Goal: Task Accomplishment & Management: Use online tool/utility

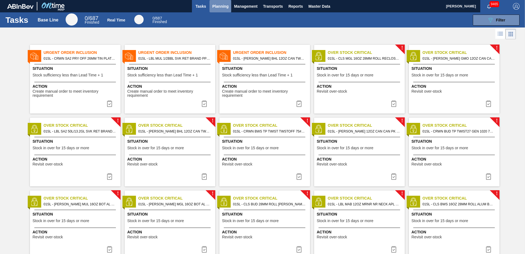
click at [223, 7] on span "Planning" at bounding box center [220, 6] width 16 height 7
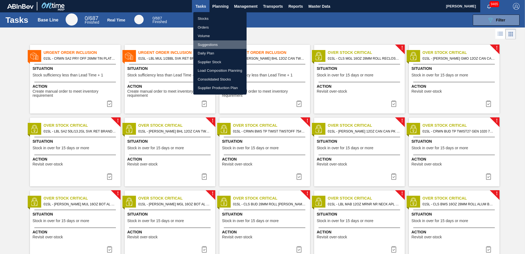
click at [211, 43] on li "Suggestions" at bounding box center [219, 44] width 53 height 9
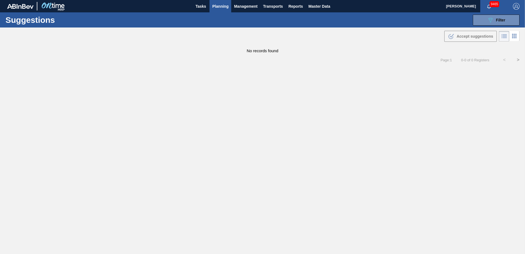
type from "[DATE]"
type to "[DATE]"
click at [484, 21] on button "089F7B8B-B2A5-4AFE-B5C0-19BA573D28AC Filter" at bounding box center [496, 20] width 47 height 11
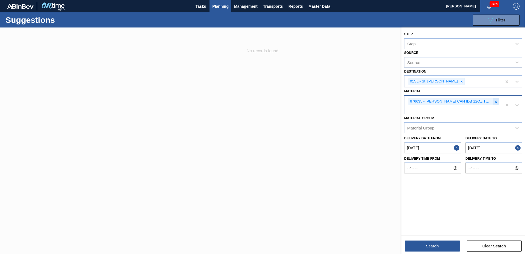
click at [496, 102] on icon at bounding box center [496, 102] width 4 height 4
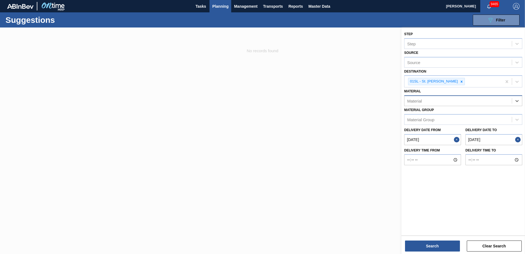
type input "6"
type input "710359"
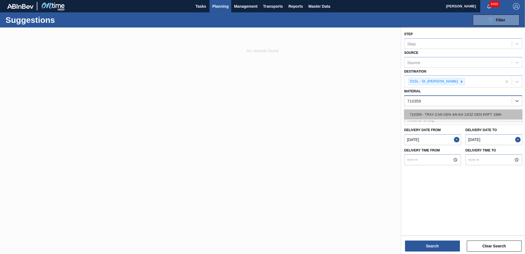
click at [491, 112] on div "710359 - TRAY CAN GEN 4/6-6/4 12OZ GEN KRFT 1986-" at bounding box center [463, 114] width 118 height 10
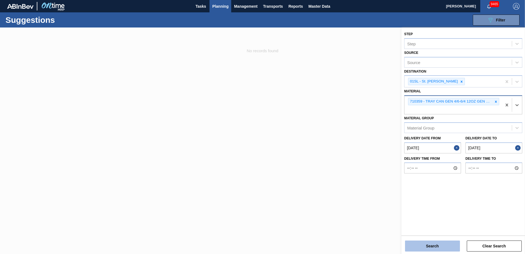
click at [438, 245] on button "Search" at bounding box center [432, 245] width 55 height 11
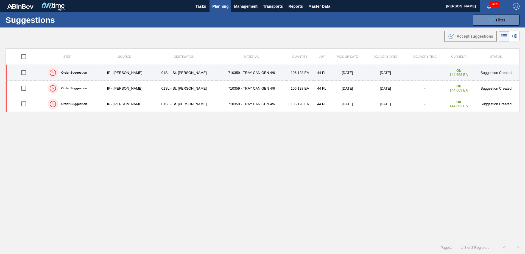
click at [23, 73] on input "checkbox" at bounding box center [24, 73] width 12 height 12
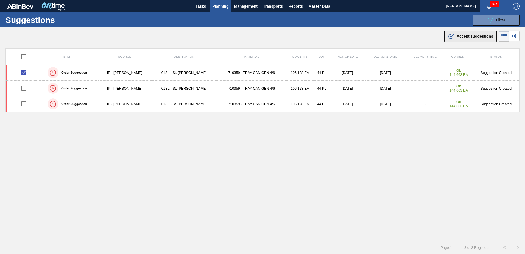
click at [469, 37] on span "Accept suggestions" at bounding box center [475, 36] width 37 height 4
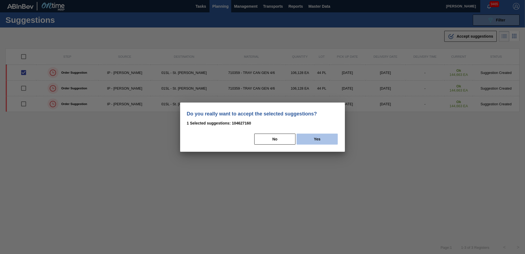
click at [320, 142] on button "Yes" at bounding box center [317, 139] width 41 height 11
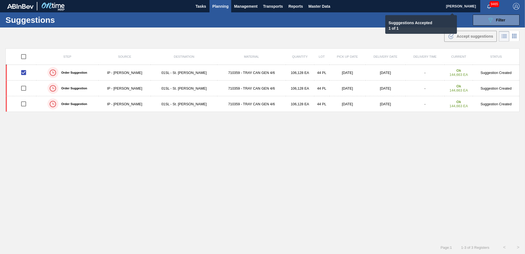
checkbox input "false"
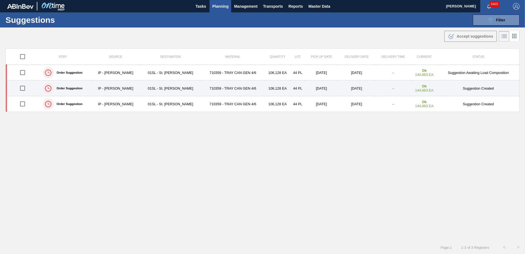
click at [24, 87] on input "checkbox" at bounding box center [23, 88] width 12 height 12
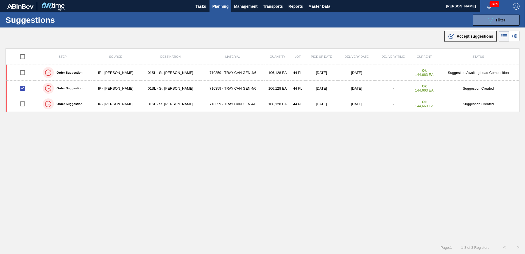
click at [480, 27] on div "Suggestions 089F7B8B-B2A5-4AFE-B5C0-19BA573D28AC Filter Step Step Source Source…" at bounding box center [262, 19] width 525 height 15
click at [476, 35] on span "Accept suggestions" at bounding box center [475, 36] width 37 height 4
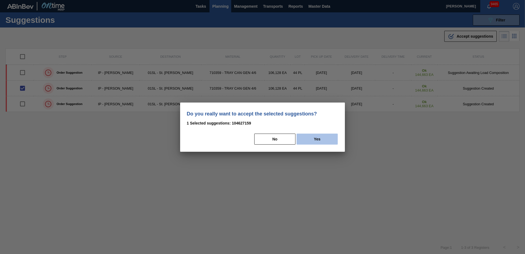
click at [321, 138] on button "Yes" at bounding box center [317, 139] width 41 height 11
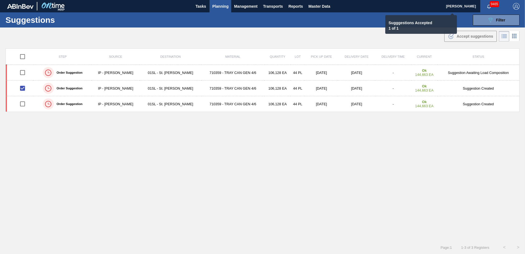
checkbox input "false"
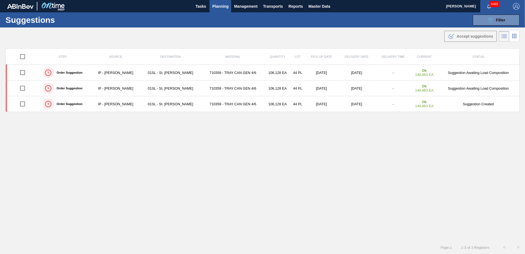
click at [226, 7] on span "Planning" at bounding box center [220, 6] width 16 height 7
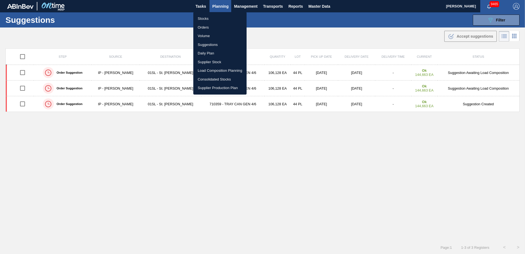
click at [216, 69] on li "Load Composition Planning" at bounding box center [219, 70] width 53 height 9
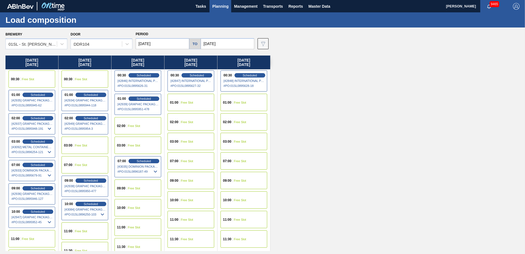
click at [234, 40] on input "[DATE]" at bounding box center [228, 43] width 54 height 11
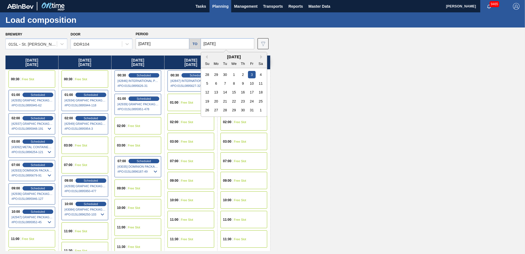
click at [249, 83] on div "10" at bounding box center [251, 83] width 7 height 7
type input "[DATE]"
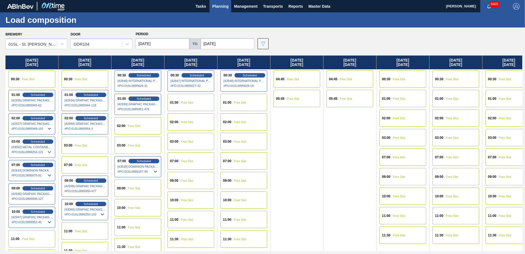
click at [170, 44] on input "[DATE]" at bounding box center [163, 43] width 54 height 11
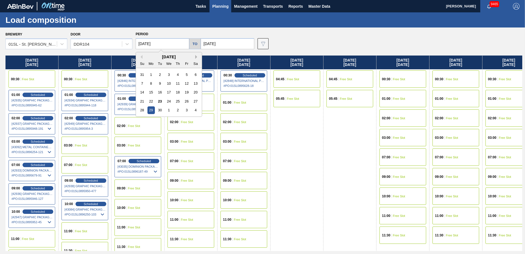
click at [196, 57] on button "Next Month" at bounding box center [197, 57] width 4 height 4
click at [153, 83] on div "6" at bounding box center [151, 83] width 7 height 7
type input "[DATE]"
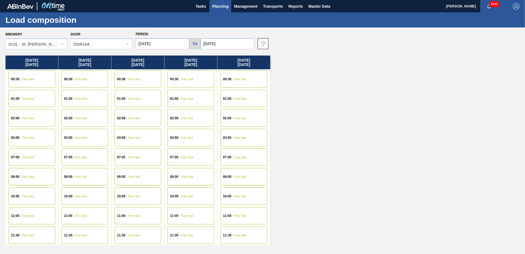
click at [39, 83] on div "00:30 Free Slot" at bounding box center [32, 78] width 47 height 17
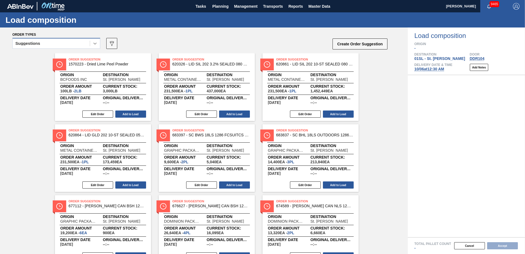
click at [91, 46] on div at bounding box center [95, 43] width 10 height 10
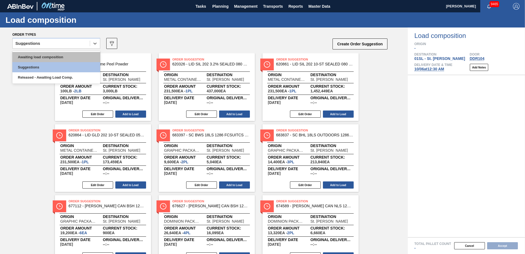
click at [73, 59] on div "Awaiting load composition" at bounding box center [56, 57] width 88 height 10
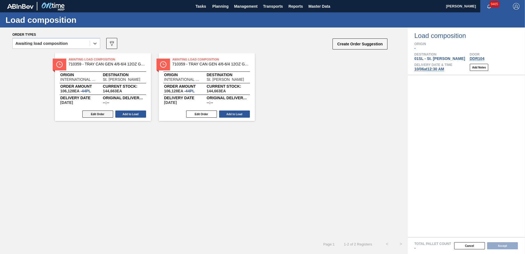
click at [103, 114] on button "Edit Order" at bounding box center [97, 113] width 31 height 7
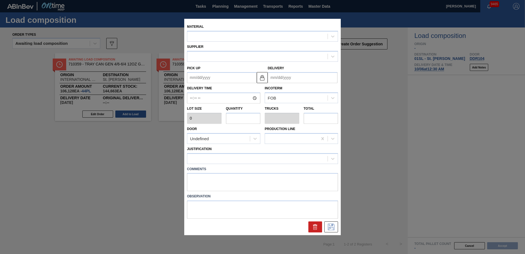
type input "2,412"
type input "44"
type input "1"
type input "106,128"
type up "[DATE]"
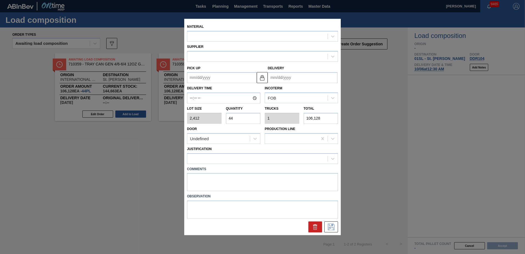
type input "[DATE]"
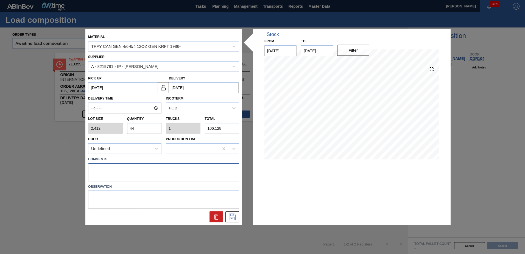
click at [95, 167] on textarea at bounding box center [163, 172] width 151 height 18
type textarea "Live unload/Deliver at 2300"
click at [231, 216] on icon at bounding box center [232, 216] width 9 height 7
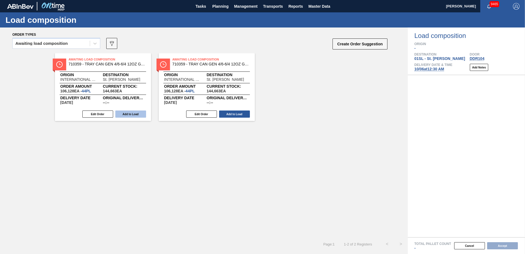
click at [136, 113] on button "Add to Load" at bounding box center [130, 113] width 31 height 7
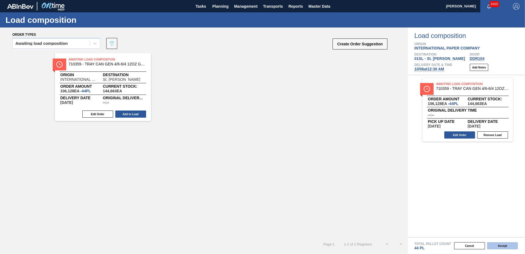
click at [493, 245] on button "Accept" at bounding box center [502, 245] width 31 height 7
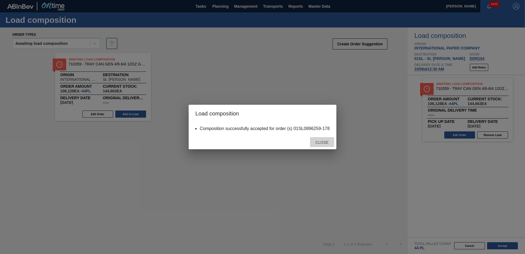
click at [321, 144] on span "Close" at bounding box center [322, 142] width 22 height 4
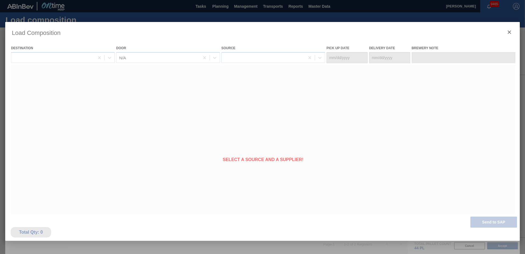
type Date "[DATE]"
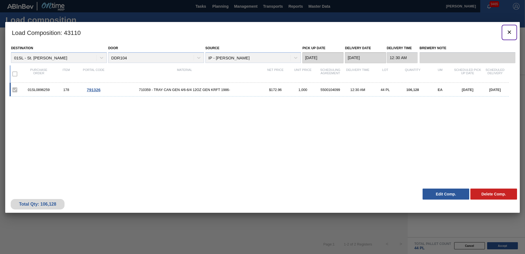
click at [508, 31] on icon "botão de ícone" at bounding box center [509, 32] width 7 height 7
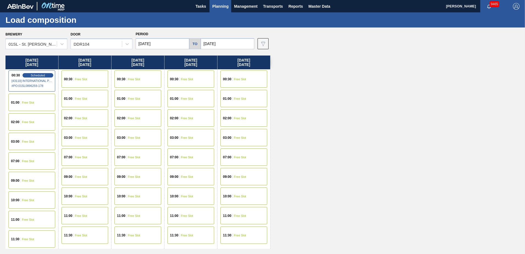
click at [184, 82] on div "00:30 Free Slot" at bounding box center [191, 78] width 47 height 17
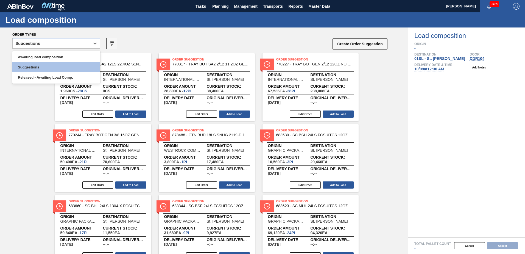
click at [94, 41] on icon at bounding box center [94, 43] width 5 height 5
click at [64, 53] on div "Awaiting load composition" at bounding box center [56, 57] width 88 height 10
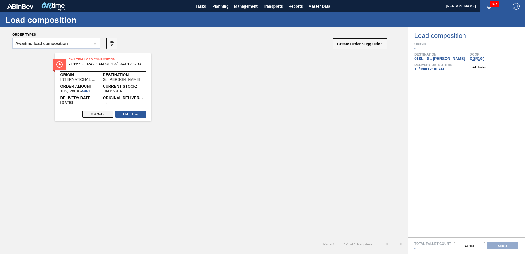
click at [94, 111] on button "Edit Order" at bounding box center [97, 113] width 31 height 7
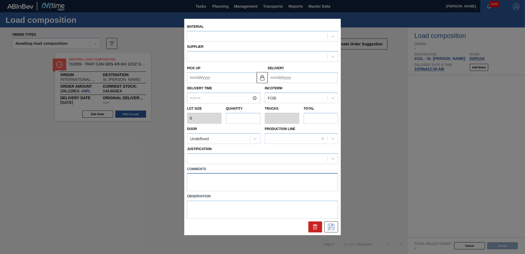
click at [193, 179] on textarea at bounding box center [262, 182] width 151 height 18
type textarea "L"
type input "2,412"
type input "44"
type input "1"
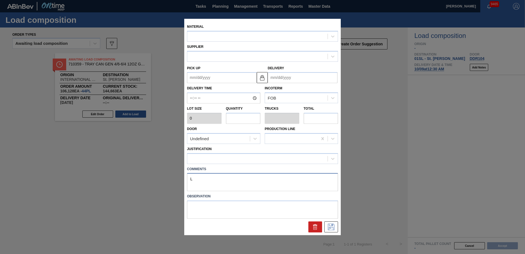
type input "106,128"
type up "[DATE]"
type input "[DATE]"
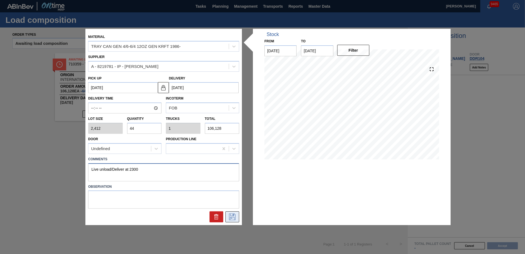
type textarea "Live unload/Deliver at 2300"
click at [231, 215] on icon at bounding box center [232, 216] width 9 height 7
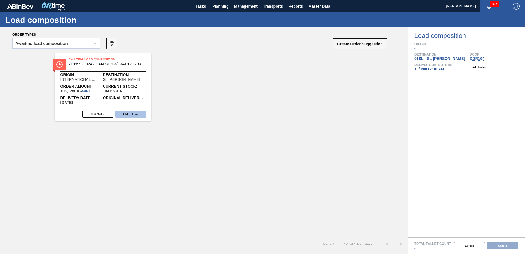
click at [137, 113] on button "Add to Load" at bounding box center [130, 113] width 31 height 7
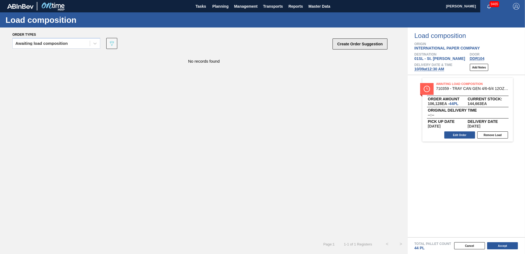
click at [371, 43] on button "Create Order Suggestion" at bounding box center [360, 43] width 55 height 11
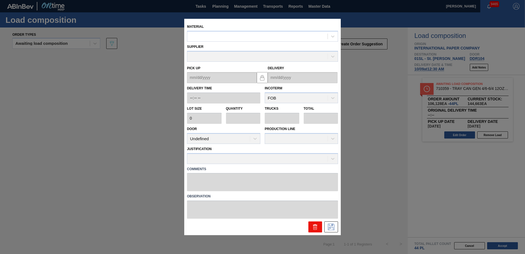
click at [318, 226] on icon at bounding box center [315, 227] width 7 height 7
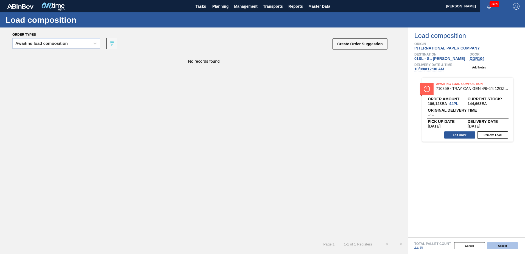
click at [509, 249] on button "Accept" at bounding box center [502, 245] width 31 height 7
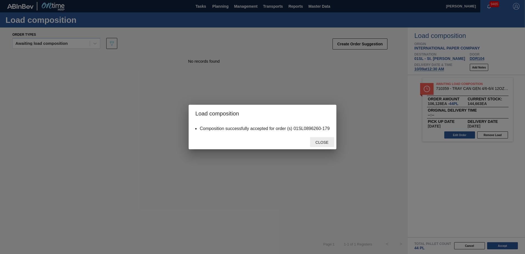
click at [321, 142] on span "Close" at bounding box center [322, 142] width 22 height 4
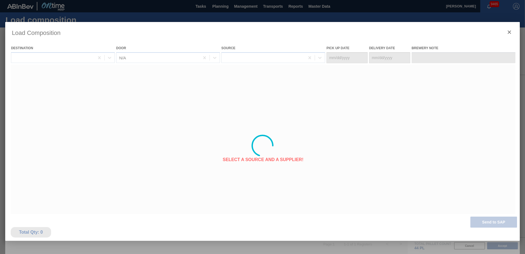
type Date "[DATE]"
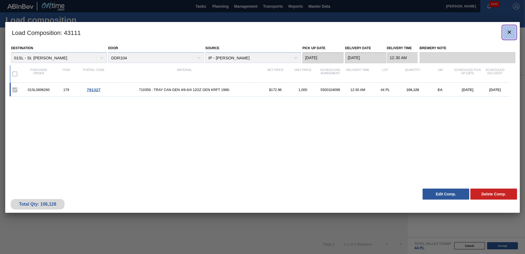
click at [504, 32] on button "botão de ícone" at bounding box center [509, 32] width 13 height 13
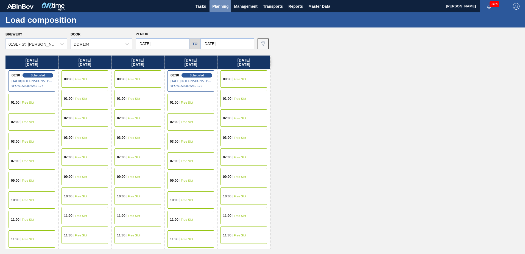
click at [220, 9] on span "Planning" at bounding box center [220, 6] width 16 height 7
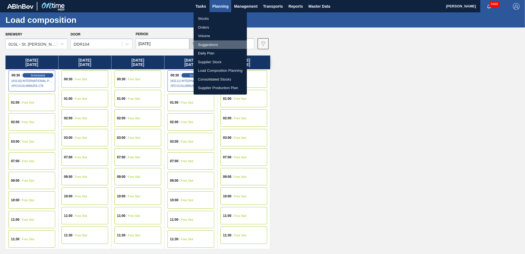
click at [212, 45] on li "Suggestions" at bounding box center [220, 44] width 53 height 9
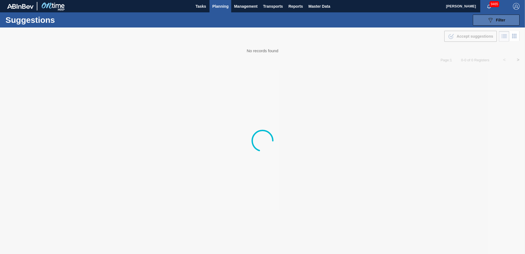
type from "[DATE]"
type to "[DATE]"
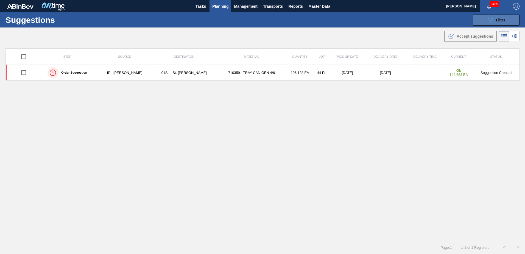
click at [506, 17] on button "089F7B8B-B2A5-4AFE-B5C0-19BA573D28AC Filter" at bounding box center [496, 20] width 47 height 11
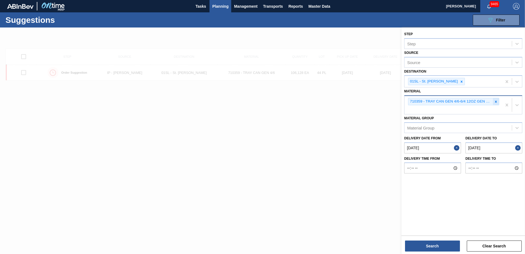
click at [497, 102] on icon at bounding box center [496, 102] width 2 height 2
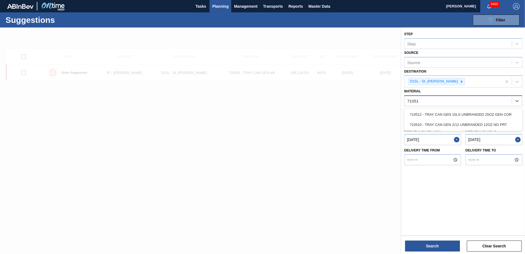
type input "710510"
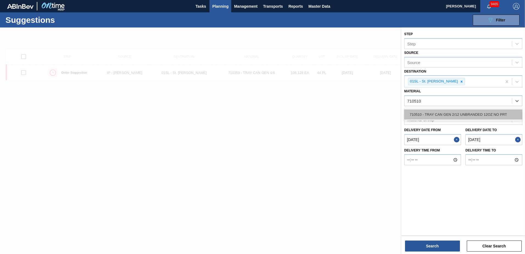
click at [490, 110] on div "710510 - TRAY CAN GEN 2/12 UNBRANDED 12OZ NO PRT" at bounding box center [463, 114] width 118 height 10
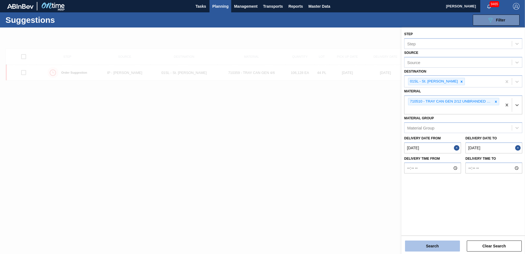
click at [439, 243] on button "Search" at bounding box center [432, 245] width 55 height 11
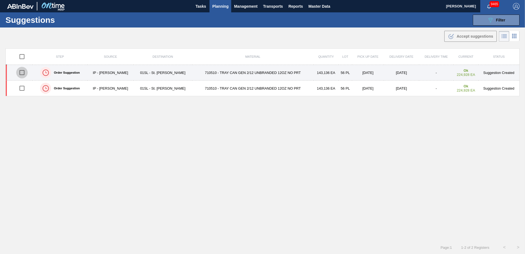
click at [23, 72] on input "checkbox" at bounding box center [22, 73] width 12 height 12
checkbox input "true"
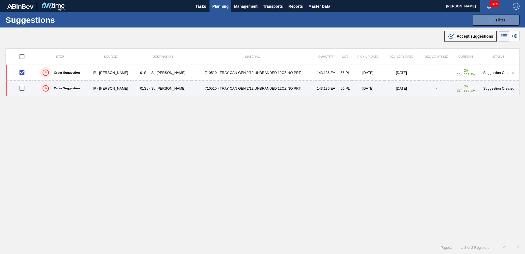
click at [20, 88] on input "checkbox" at bounding box center [22, 88] width 12 height 12
checkbox input "true"
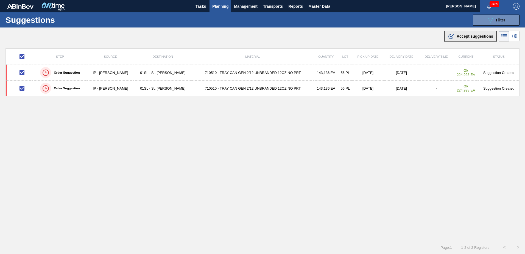
click at [471, 38] on div ".b{fill:var(--color-action-default)} Accept suggestions" at bounding box center [470, 36] width 45 height 7
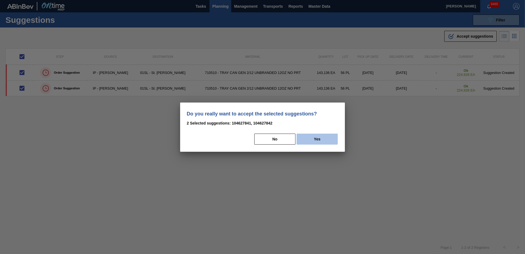
click at [323, 144] on button "Yes" at bounding box center [317, 139] width 41 height 11
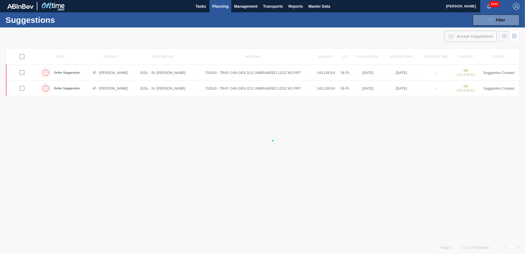
checkbox input "false"
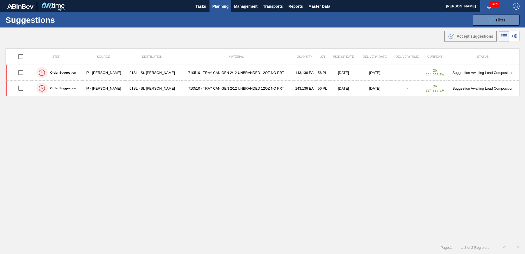
click at [218, 6] on span "Planning" at bounding box center [220, 6] width 16 height 7
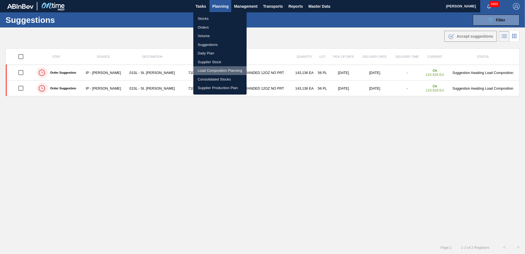
click at [205, 69] on li "Load Composition Planning" at bounding box center [219, 70] width 53 height 9
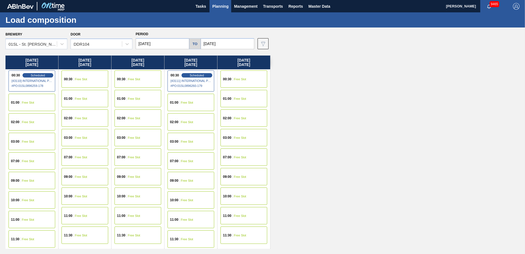
click at [92, 76] on div "00:30 Free Slot" at bounding box center [85, 78] width 47 height 17
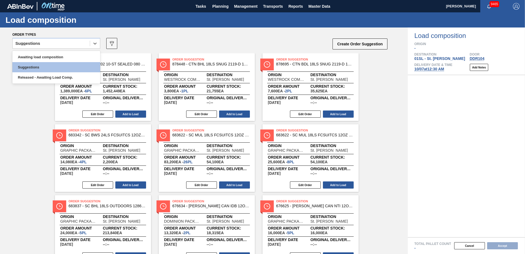
click at [97, 43] on icon at bounding box center [94, 43] width 5 height 5
click at [76, 54] on div "Awaiting load composition" at bounding box center [56, 57] width 88 height 10
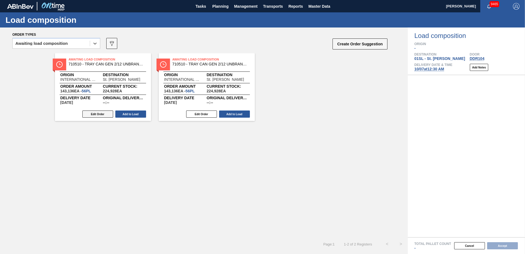
click at [100, 115] on button "Edit Order" at bounding box center [97, 113] width 31 height 7
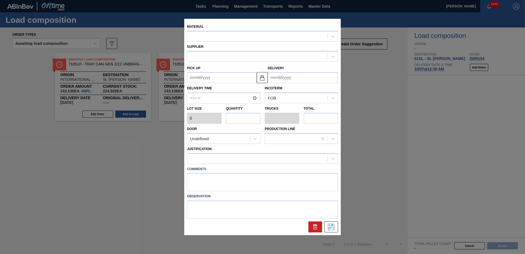
type input "2,556"
type input "56"
type input "1"
type input "143,136"
type up "[DATE]"
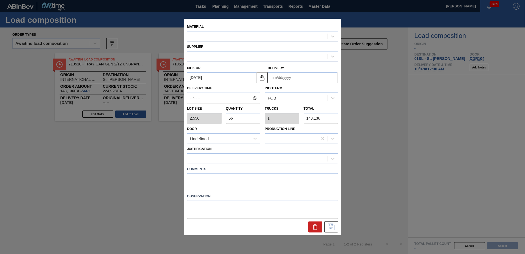
type input "[DATE]"
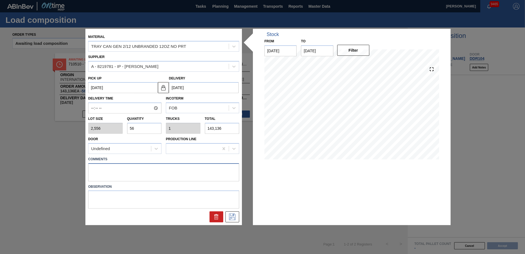
click at [111, 170] on textarea at bounding box center [163, 172] width 151 height 18
type textarea "Live unload/deliver at 2300"
click at [232, 220] on icon at bounding box center [232, 216] width 7 height 7
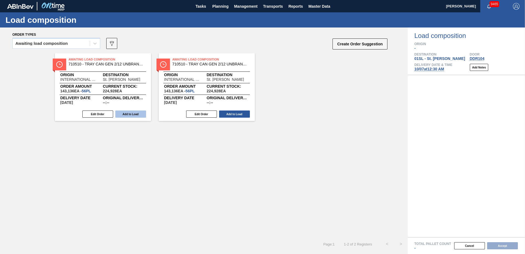
click at [132, 112] on button "Add to Load" at bounding box center [130, 113] width 31 height 7
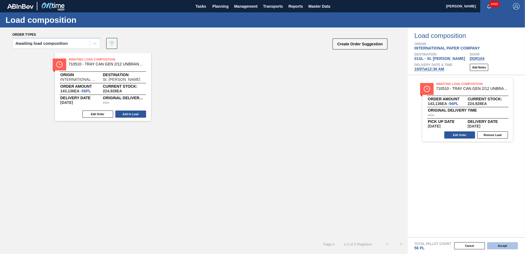
click at [501, 246] on button "Accept" at bounding box center [502, 245] width 31 height 7
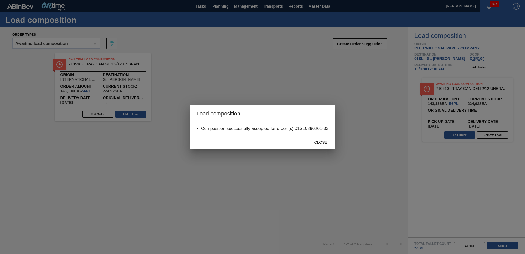
click at [321, 143] on span "Close" at bounding box center [321, 142] width 22 height 4
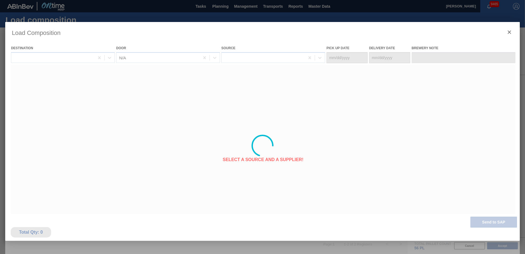
type Date "[DATE]"
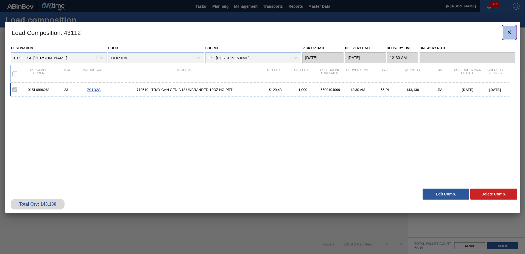
click at [508, 32] on icon "botão de ícone" at bounding box center [509, 32] width 7 height 7
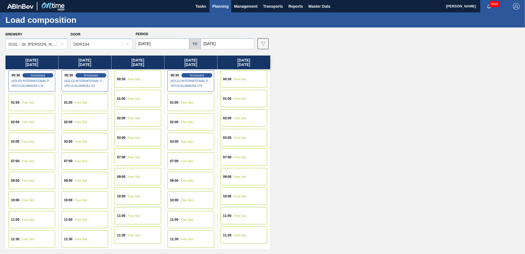
click at [151, 77] on div "00:30 Free Slot" at bounding box center [138, 78] width 47 height 17
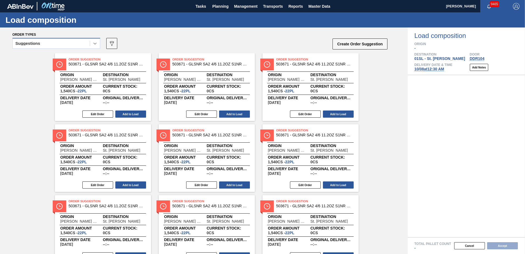
click at [95, 43] on icon at bounding box center [94, 43] width 5 height 5
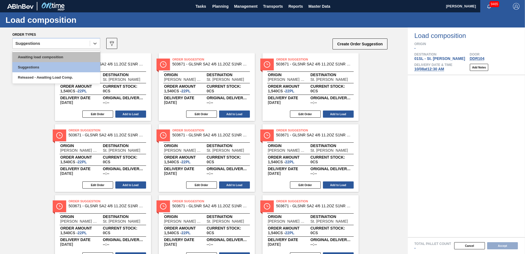
click at [36, 59] on div "Awaiting load composition" at bounding box center [56, 57] width 88 height 10
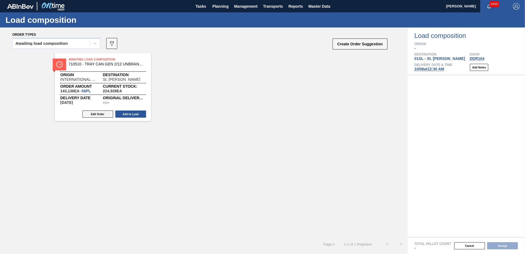
click at [106, 113] on button "Edit Order" at bounding box center [97, 113] width 31 height 7
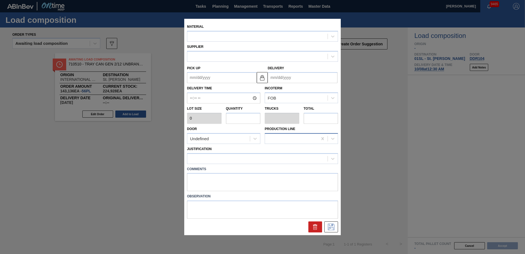
type input "2,556"
type input "56"
type input "1"
type input "143,136"
type up "[DATE]"
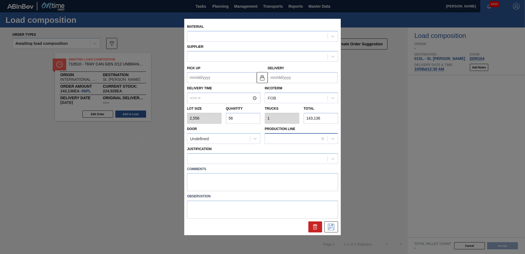
type input "[DATE]"
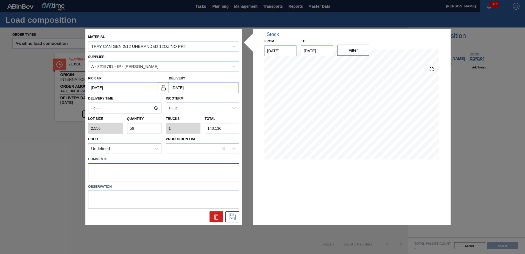
click at [102, 170] on textarea at bounding box center [163, 172] width 151 height 18
type textarea "Live unload/deliver at 2300"
click at [232, 213] on button at bounding box center [233, 216] width 14 height 11
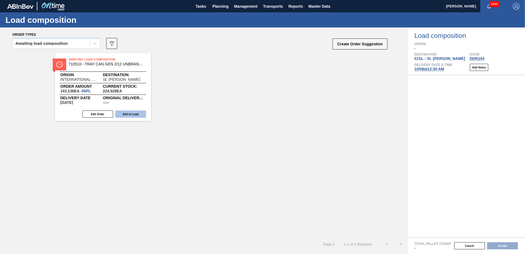
click at [133, 110] on button "Add to Load" at bounding box center [130, 113] width 31 height 7
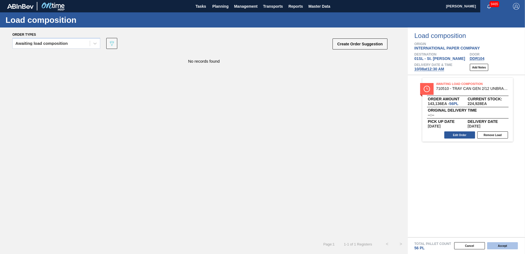
click at [502, 247] on button "Accept" at bounding box center [502, 245] width 31 height 7
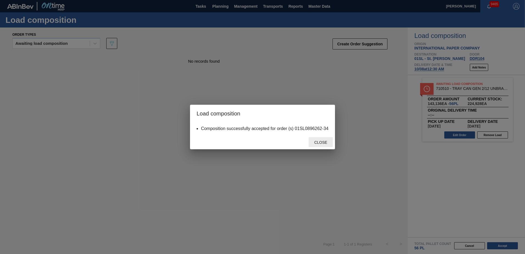
click at [310, 141] on span "Close" at bounding box center [321, 142] width 22 height 4
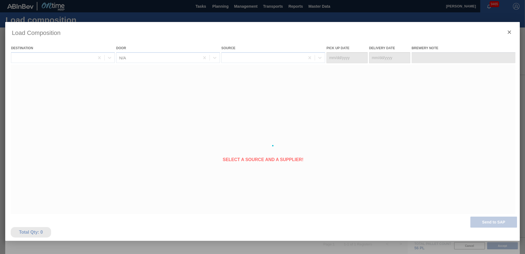
type Date "[DATE]"
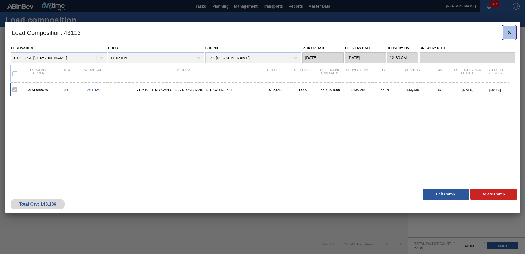
click at [504, 32] on button "botão de ícone" at bounding box center [509, 32] width 13 height 13
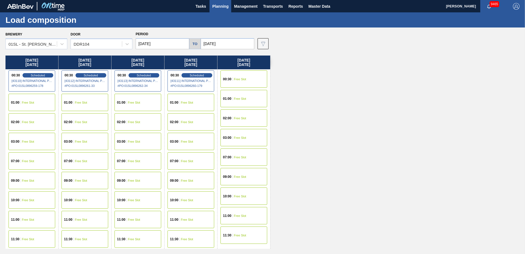
click at [215, 6] on span "Planning" at bounding box center [220, 6] width 16 height 7
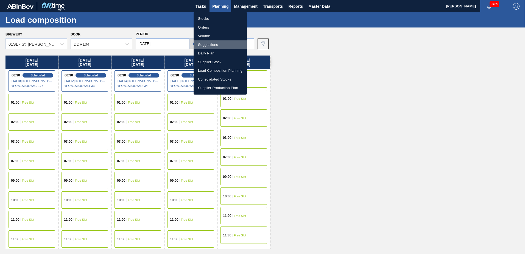
click at [211, 45] on li "Suggestions" at bounding box center [220, 44] width 53 height 9
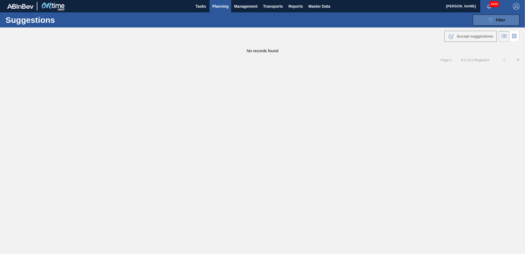
type from "[DATE]"
type to "[DATE]"
click at [491, 17] on icon "089F7B8B-B2A5-4AFE-B5C0-19BA573D28AC" at bounding box center [490, 20] width 7 height 7
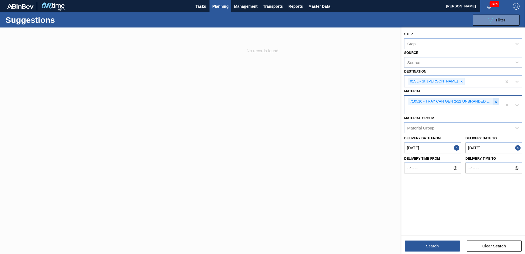
click at [495, 100] on icon at bounding box center [496, 102] width 4 height 4
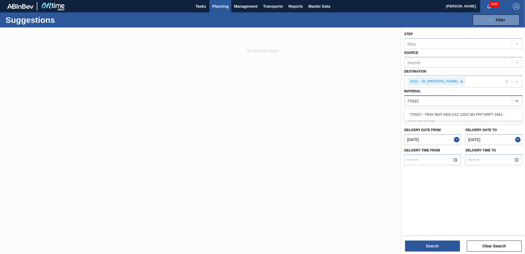
type input "770227"
click at [489, 114] on div "770227 - TRAY BOT GEN 2/12 12OZ NO PRT KRFT 1941-" at bounding box center [463, 114] width 118 height 10
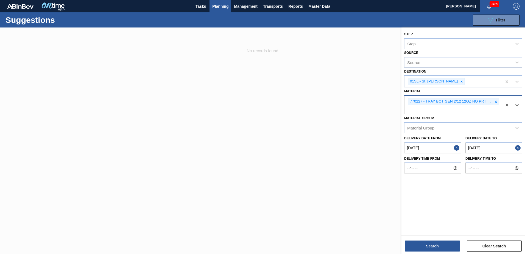
click at [443, 240] on div "Search Clear Search" at bounding box center [464, 242] width 124 height 15
click at [441, 244] on button "Search" at bounding box center [432, 245] width 55 height 11
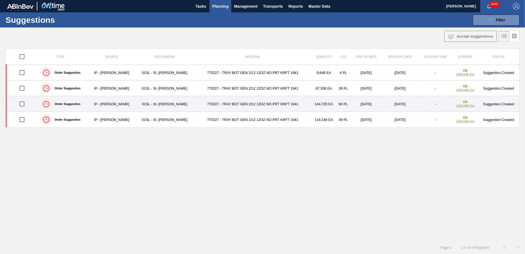
drag, startPoint x: 24, startPoint y: 103, endPoint x: 63, endPoint y: 102, distance: 39.3
click at [24, 103] on input "checkbox" at bounding box center [22, 104] width 12 height 12
checkbox input "true"
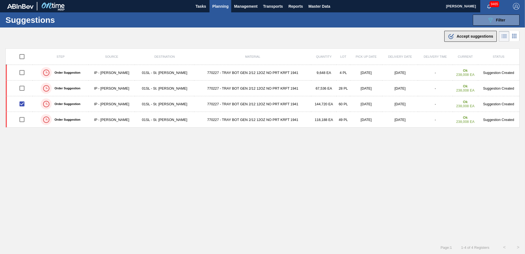
click at [483, 34] on span "Accept suggestions" at bounding box center [475, 36] width 37 height 4
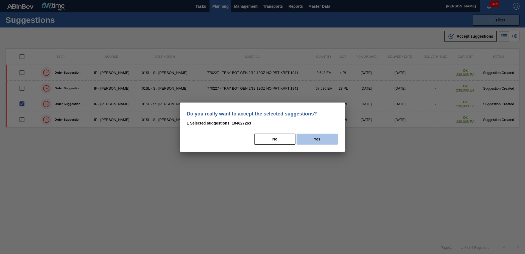
click at [321, 138] on button "Yes" at bounding box center [317, 139] width 41 height 11
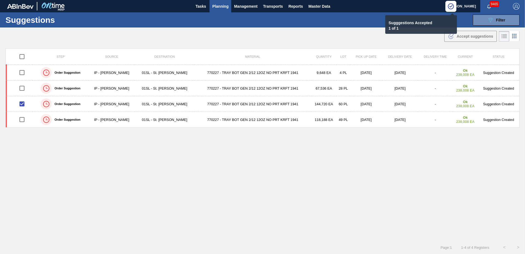
click at [218, 3] on span "Planning" at bounding box center [220, 6] width 16 height 7
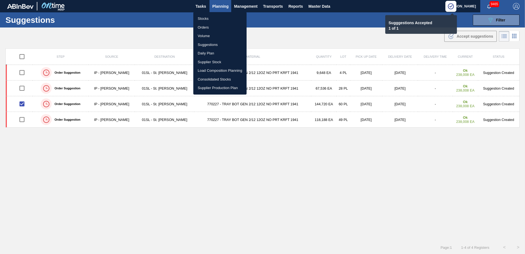
click at [209, 68] on li "Load Composition Planning" at bounding box center [219, 70] width 53 height 9
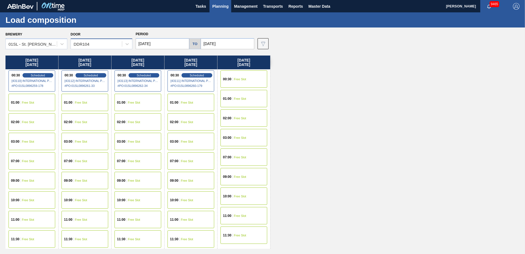
click at [114, 42] on div "DDR104" at bounding box center [96, 44] width 51 height 8
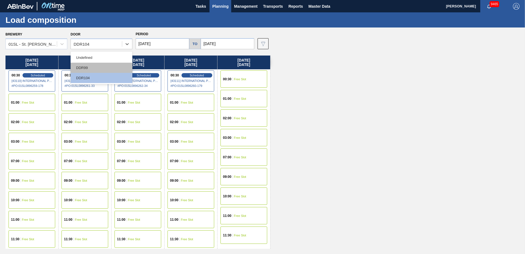
click at [98, 67] on div "DDR99" at bounding box center [102, 68] width 62 height 10
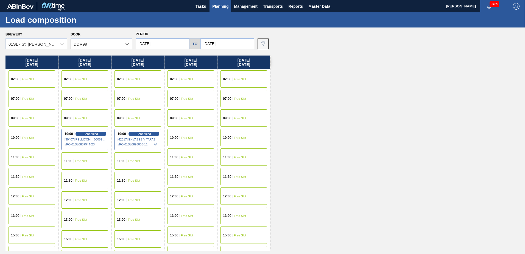
click at [28, 116] on span "Free Slot" at bounding box center [28, 117] width 12 height 3
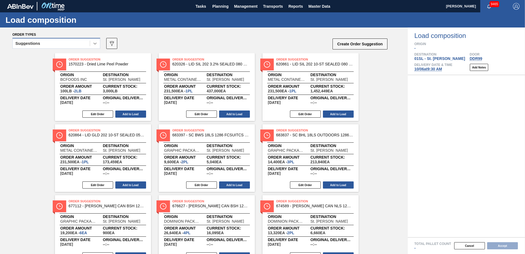
click at [92, 44] on icon at bounding box center [94, 43] width 5 height 5
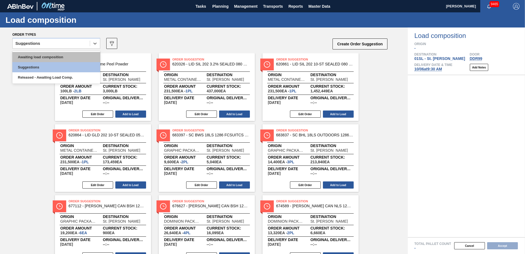
click at [66, 54] on div "Awaiting load composition" at bounding box center [56, 57] width 88 height 10
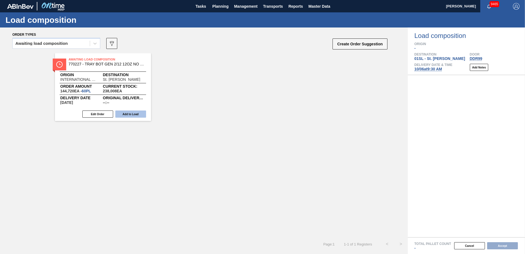
click at [125, 113] on button "Add to Load" at bounding box center [130, 113] width 31 height 7
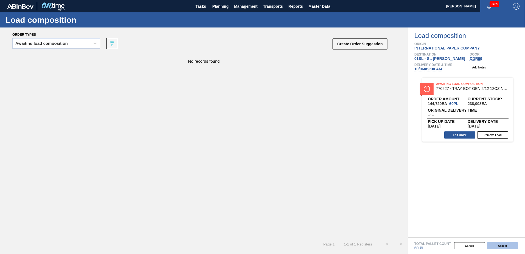
click at [502, 246] on button "Accept" at bounding box center [502, 245] width 31 height 7
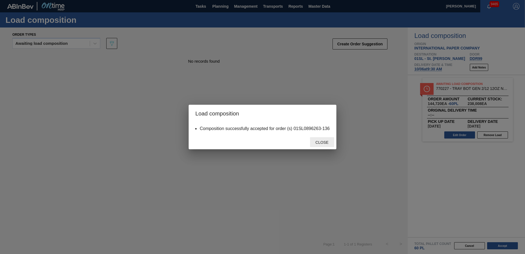
click at [320, 143] on span "Close" at bounding box center [322, 142] width 22 height 4
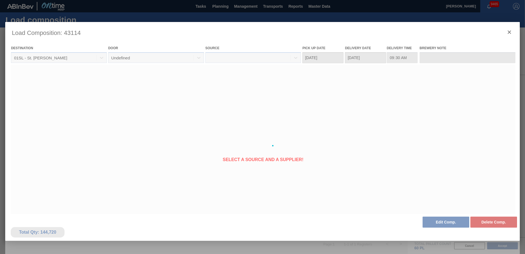
type Date "[DATE]"
